Goal: Task Accomplishment & Management: Use online tool/utility

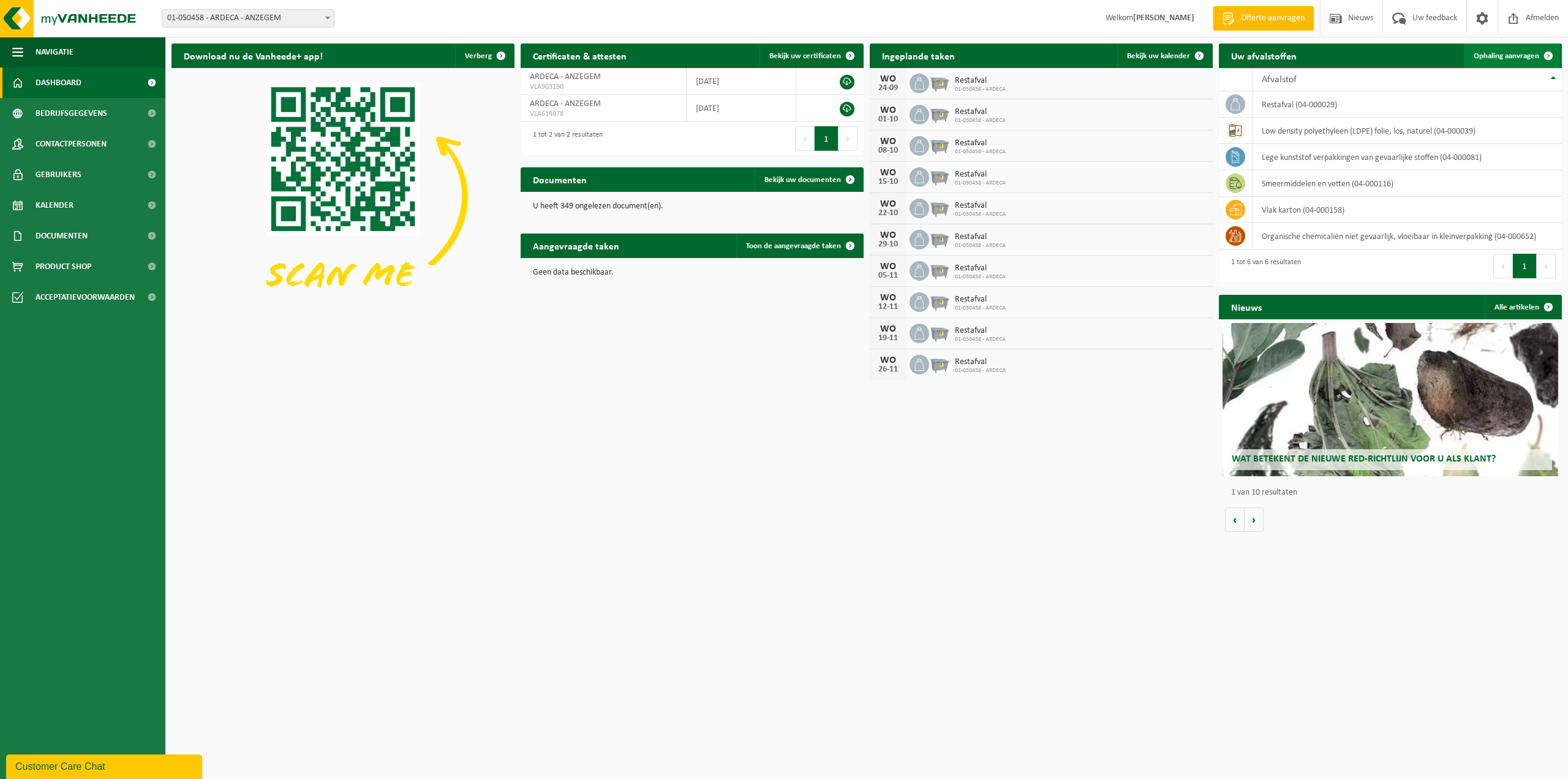
click at [1487, 52] on span "Ophaling aanvragen" at bounding box center [1507, 56] width 65 height 8
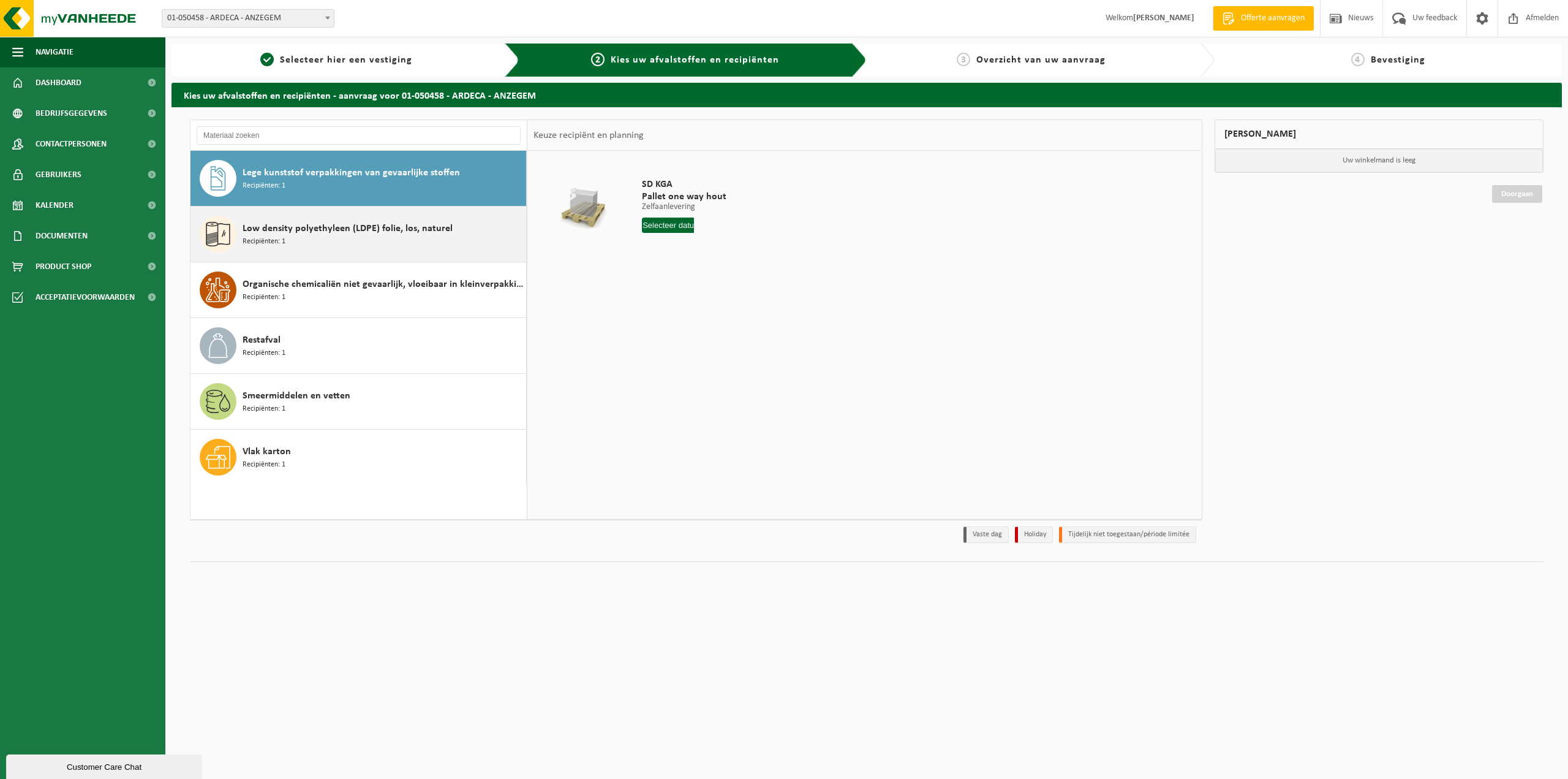
click at [277, 231] on span "Low density polyethyleen (LDPE) folie, los, naturel" at bounding box center [347, 229] width 211 height 15
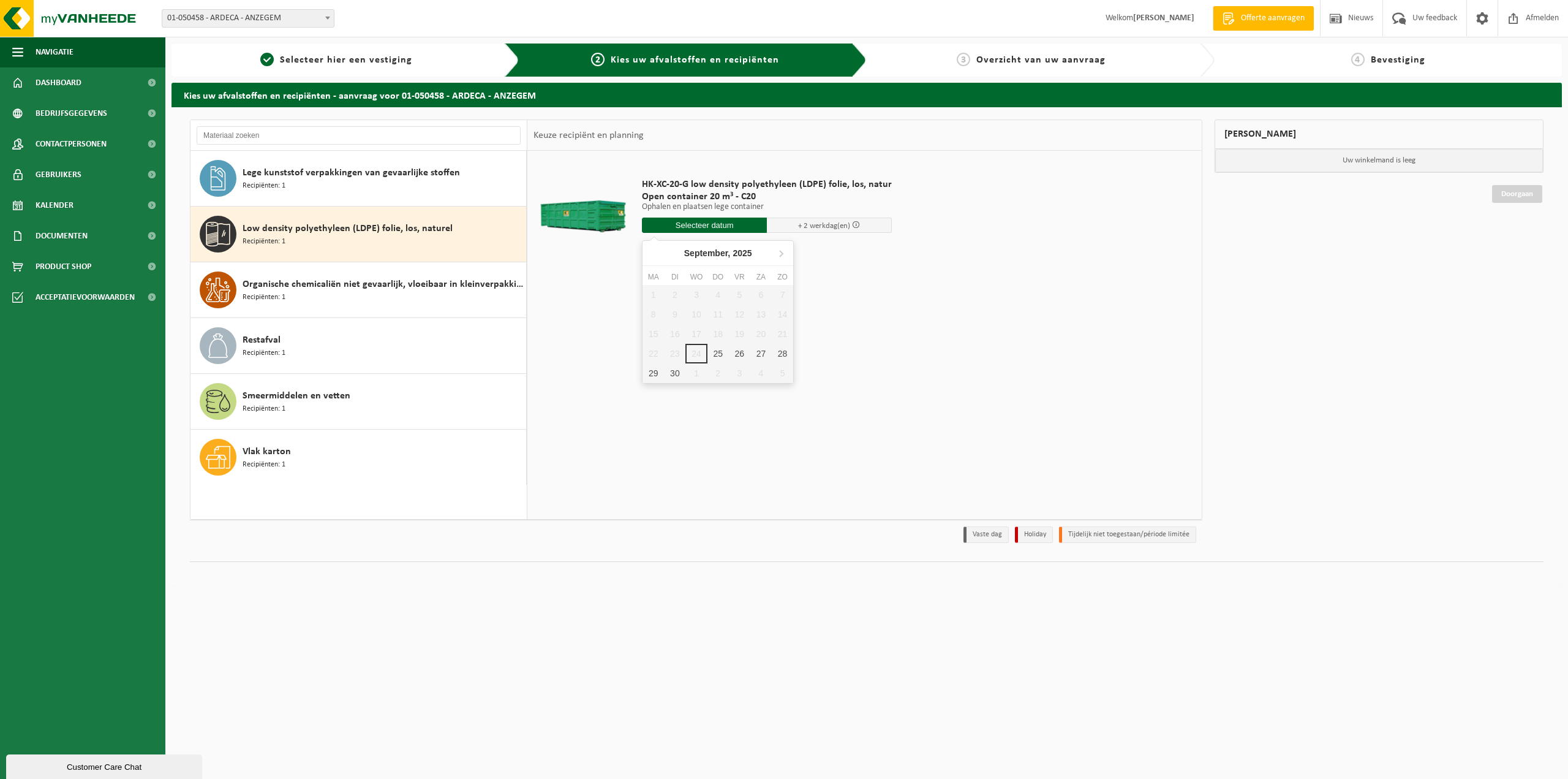
click at [682, 224] on input "text" at bounding box center [704, 225] width 125 height 15
click at [723, 350] on div "25" at bounding box center [718, 353] width 22 height 20
type input "Van 2025-09-25"
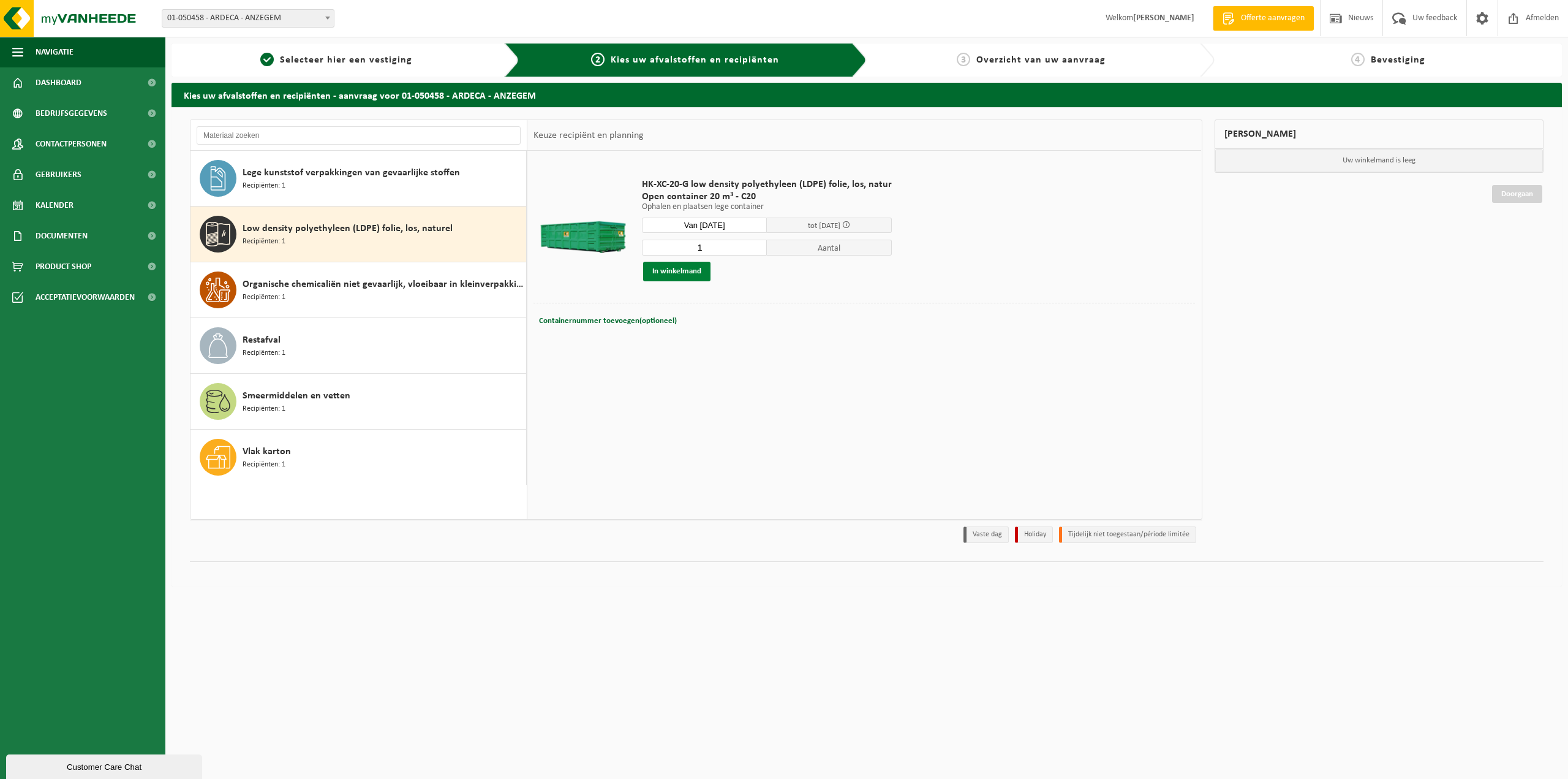
click at [700, 275] on button "In winkelmand" at bounding box center [676, 271] width 67 height 20
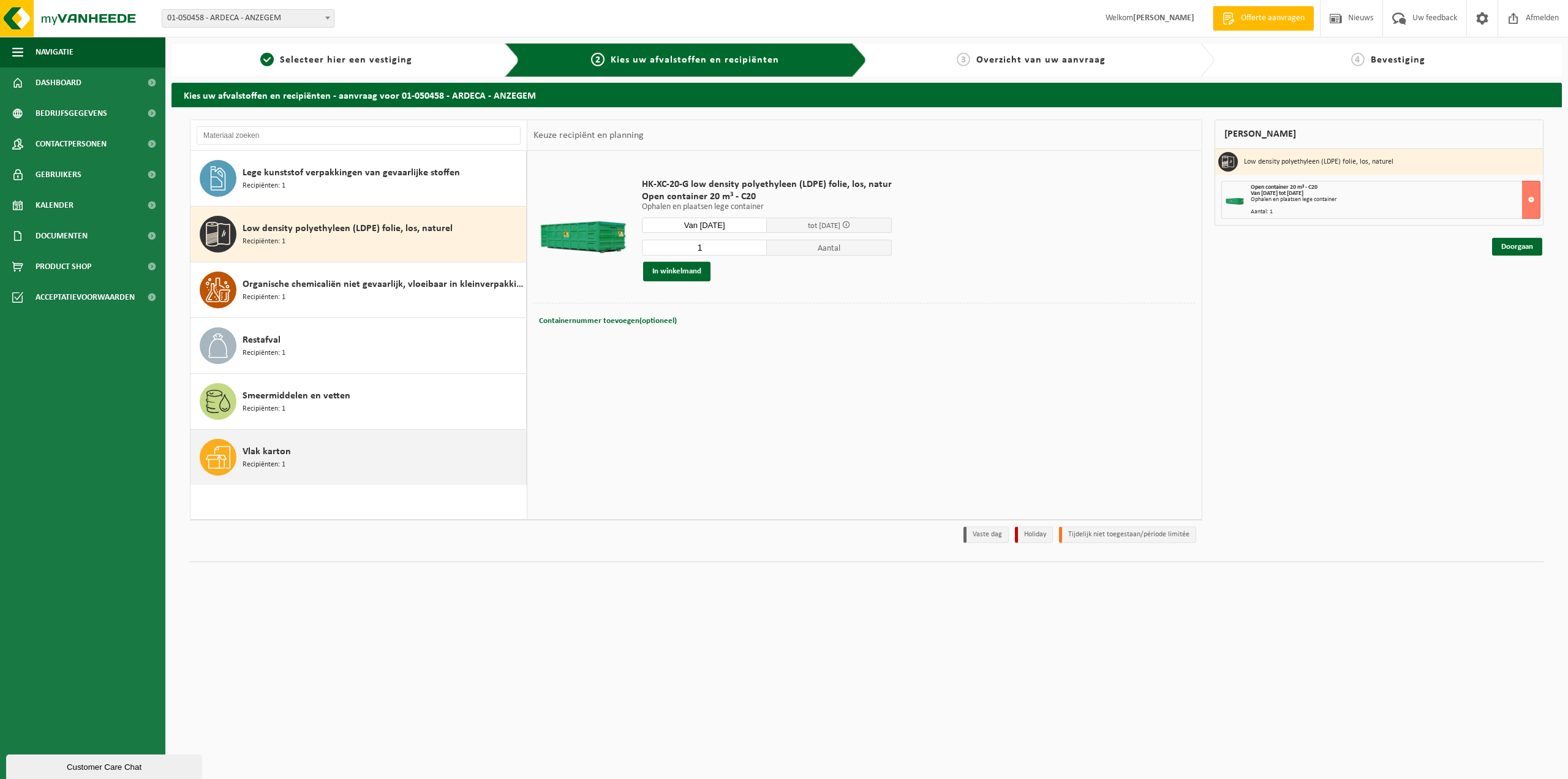
drag, startPoint x: 272, startPoint y: 462, endPoint x: 301, endPoint y: 446, distance: 33.1
click at [273, 462] on span "Recipiënten: 1" at bounding box center [263, 465] width 42 height 11
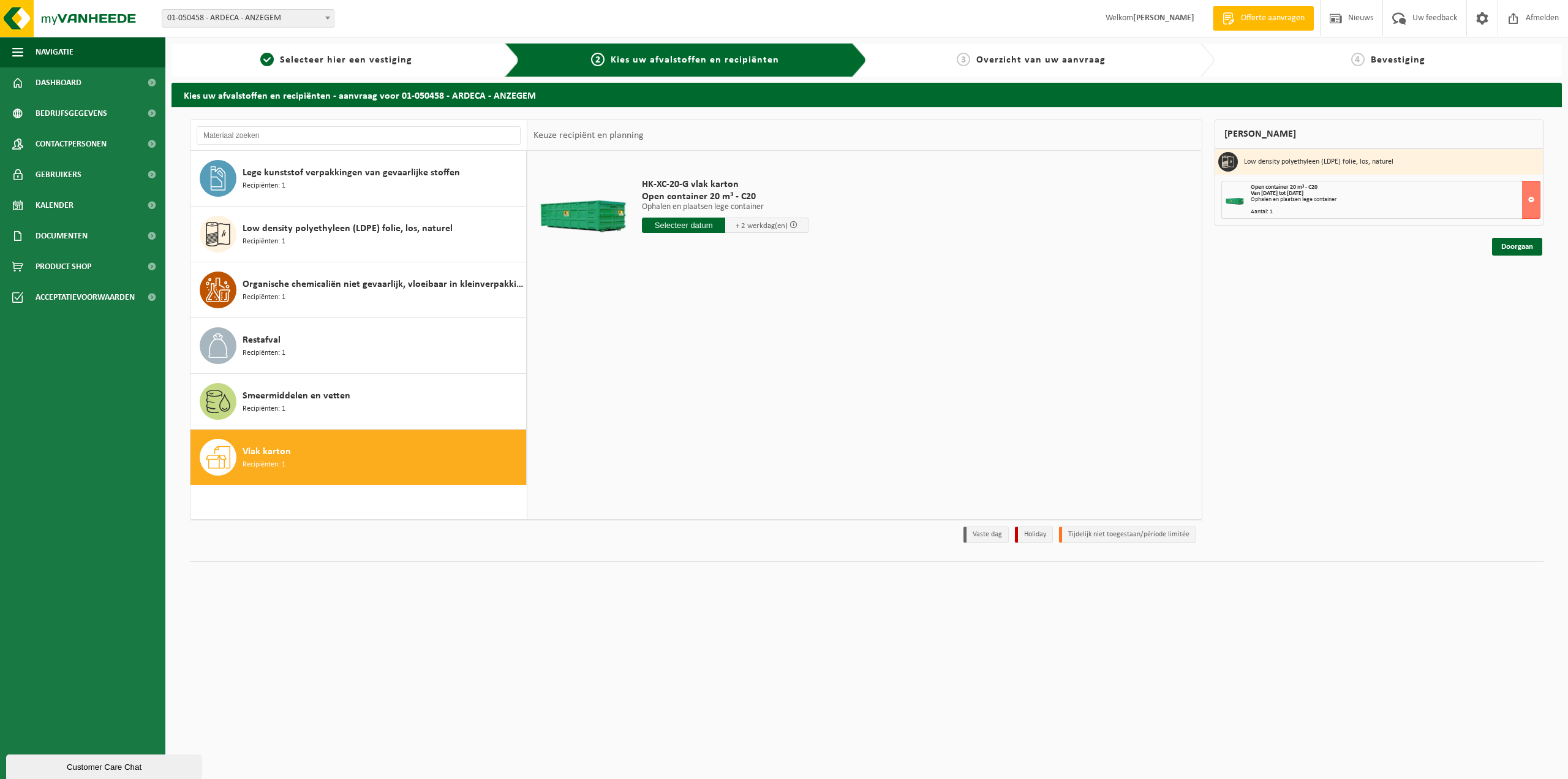
click at [683, 229] on input "text" at bounding box center [683, 225] width 83 height 15
click at [715, 349] on div "25" at bounding box center [718, 353] width 22 height 20
type input "Van 2025-09-25"
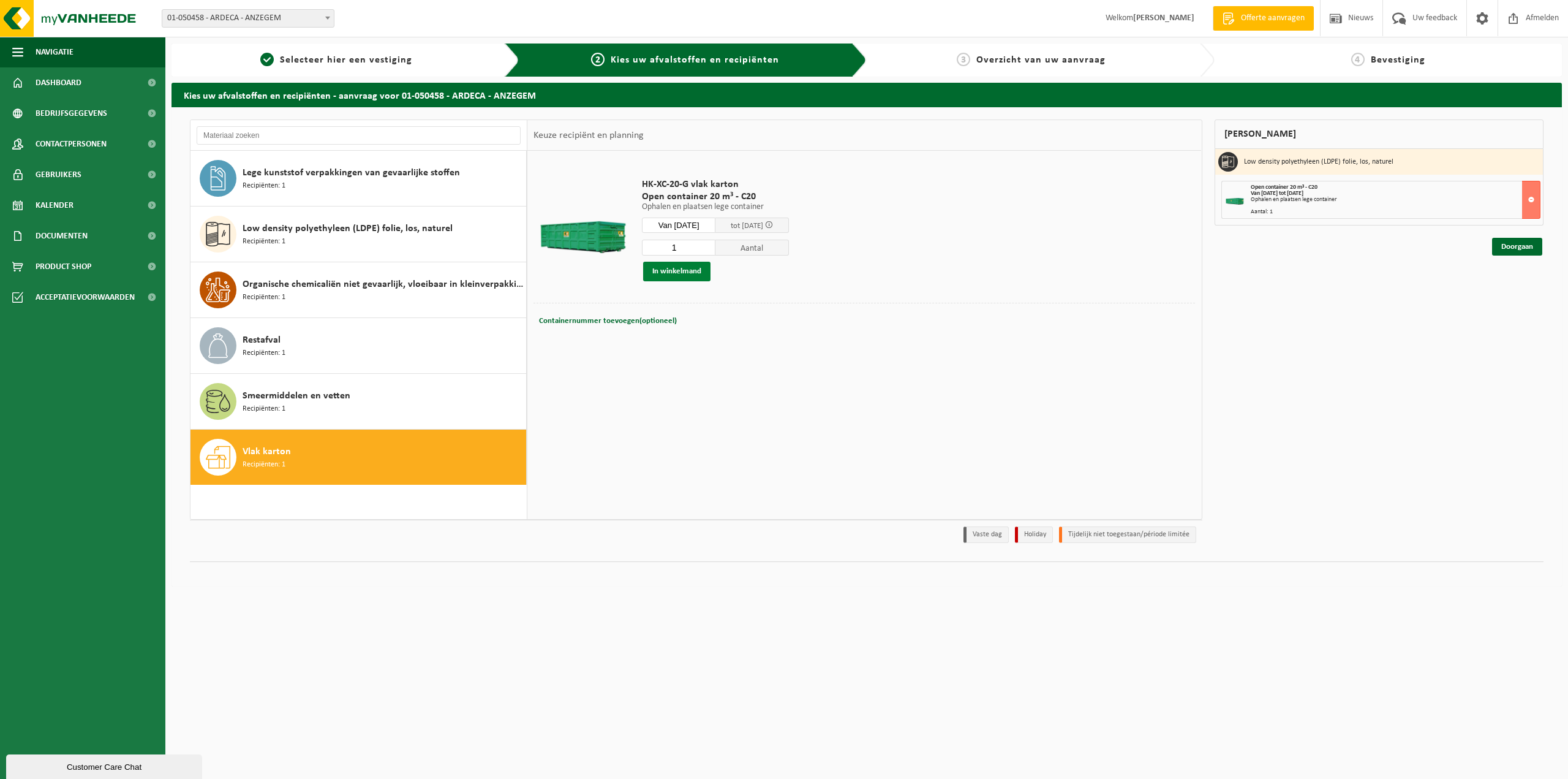
click at [688, 273] on button "In winkelmand" at bounding box center [676, 271] width 67 height 20
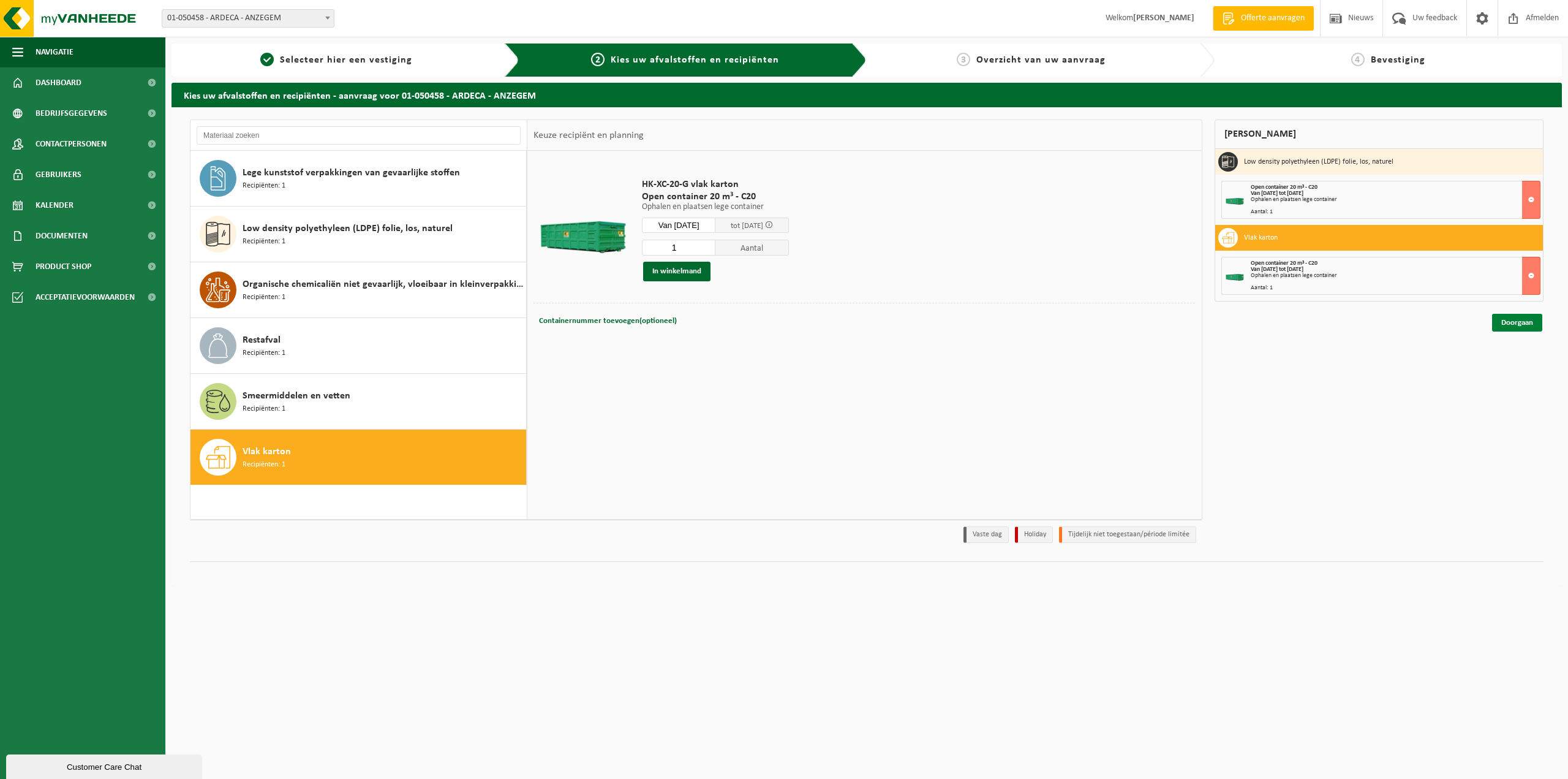
click at [1498, 320] on link "Doorgaan" at bounding box center [1517, 322] width 50 height 18
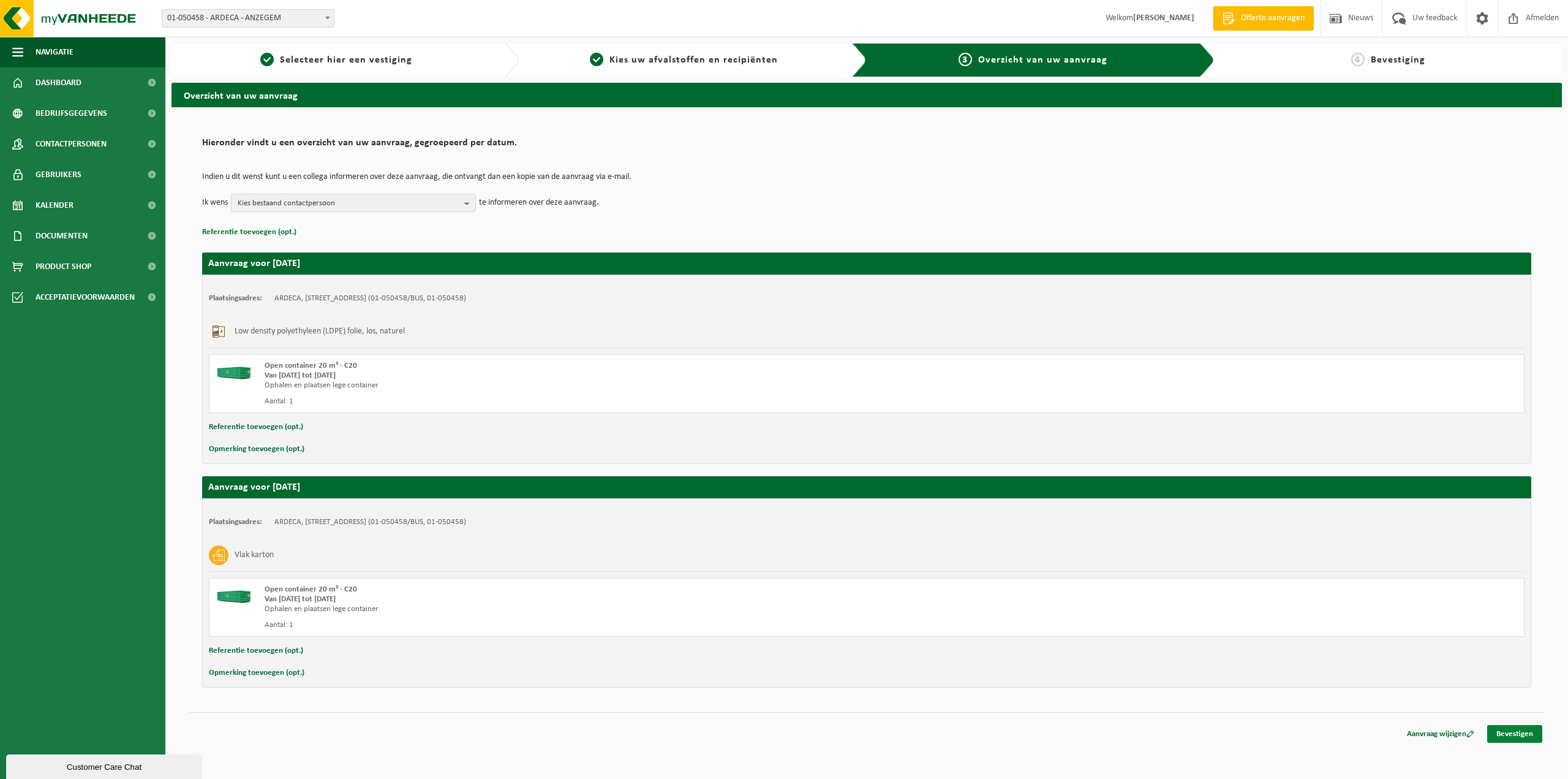
click at [1533, 737] on link "Bevestigen" at bounding box center [1515, 734] width 55 height 18
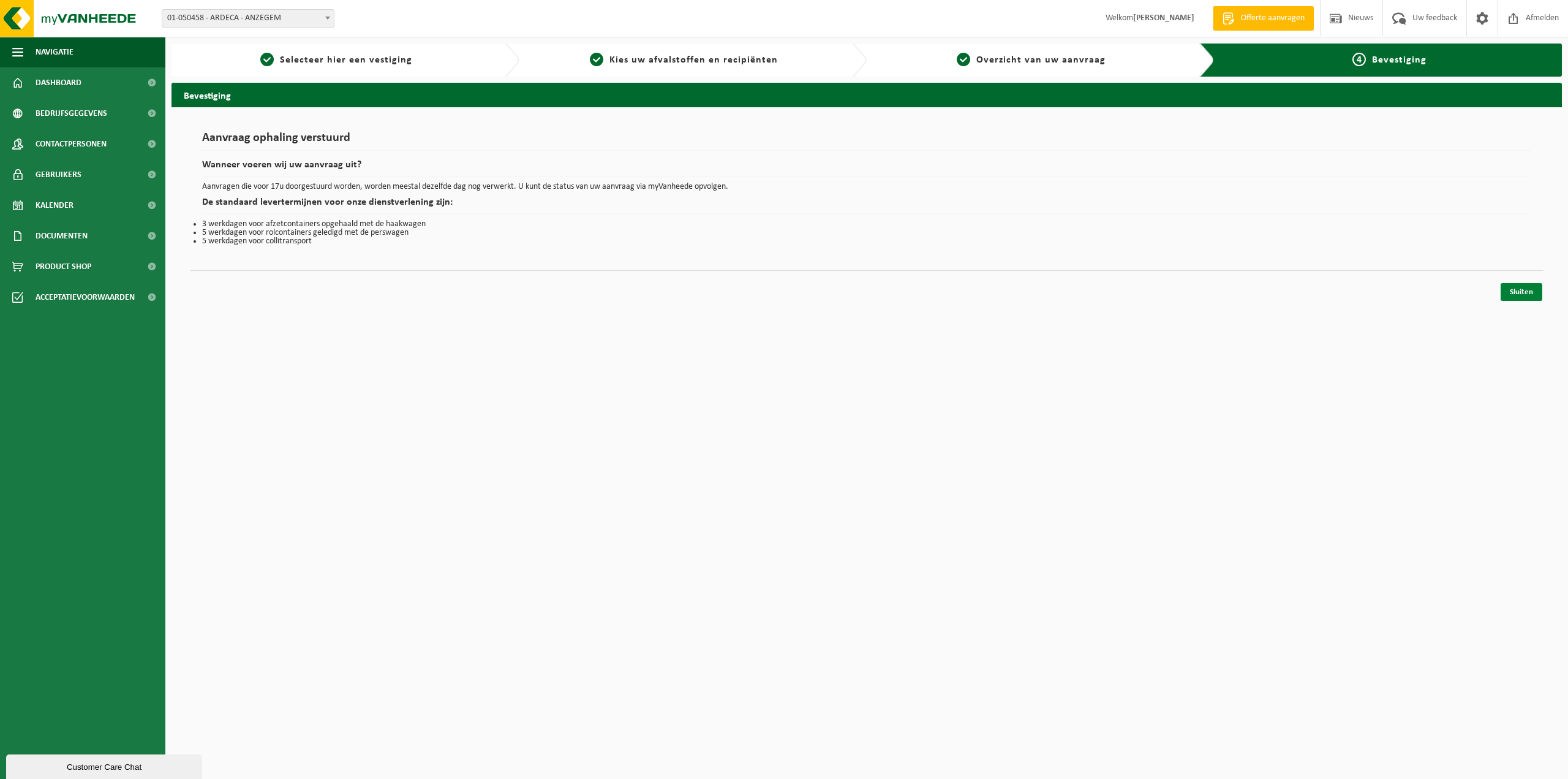
click at [1524, 291] on link "Sluiten" at bounding box center [1522, 292] width 42 height 18
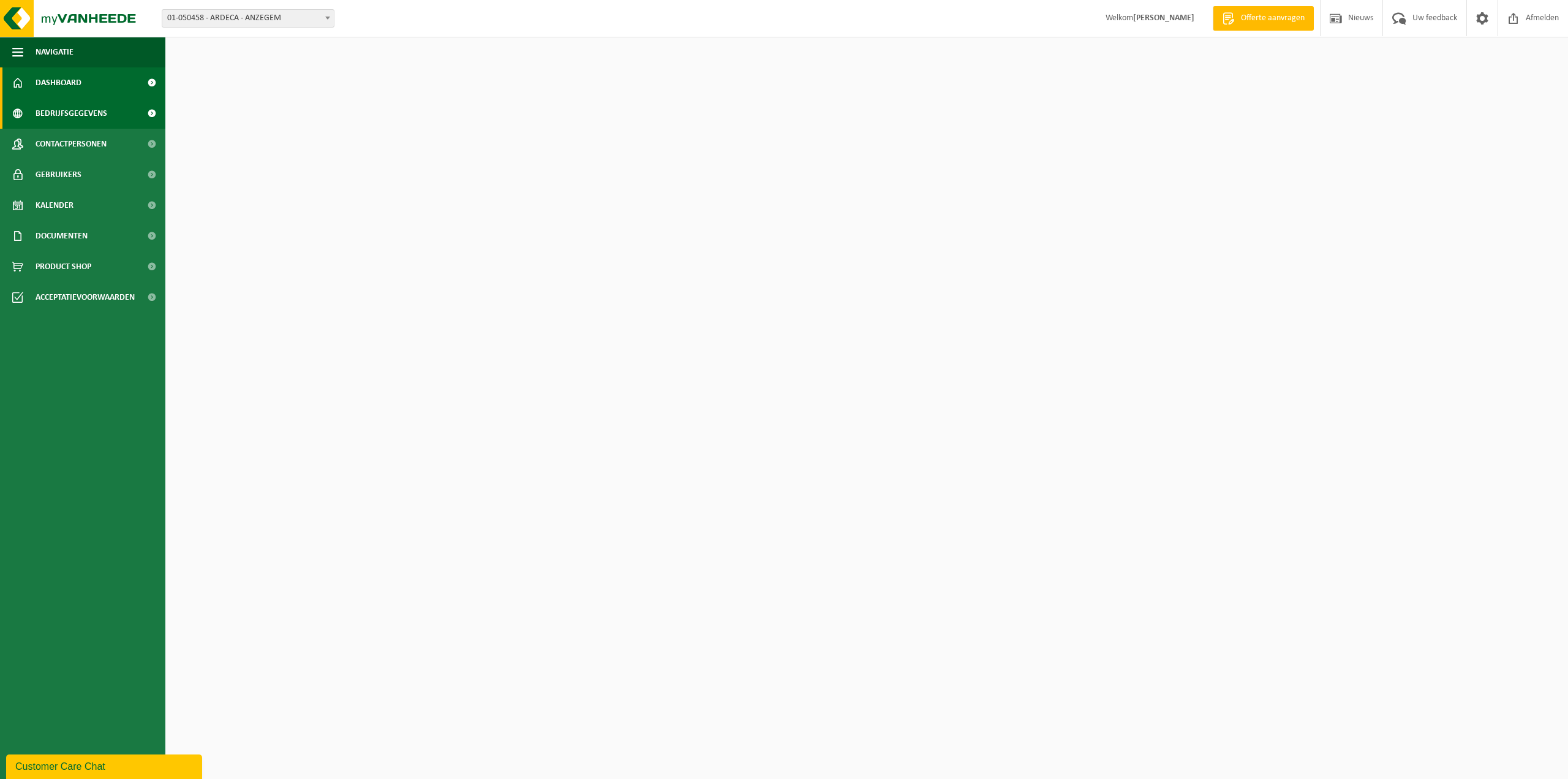
click at [74, 114] on span "Bedrijfsgegevens" at bounding box center [72, 113] width 72 height 30
